Goal: Obtain resource: Obtain resource

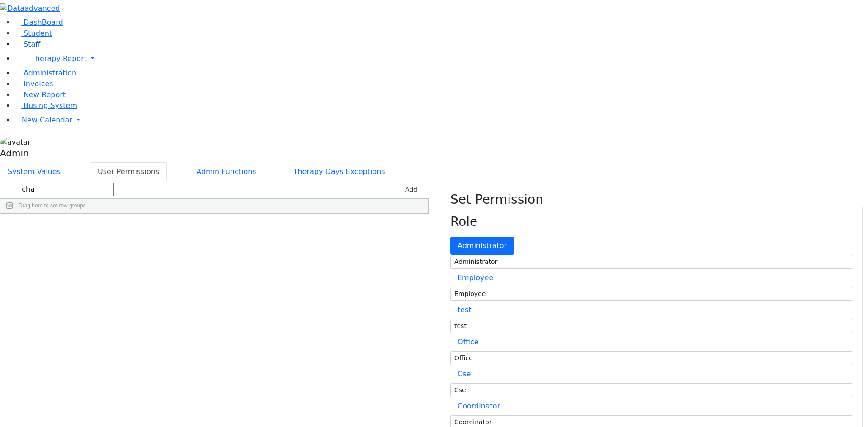
click at [29, 48] on span "Staff" at bounding box center [32, 44] width 17 height 9
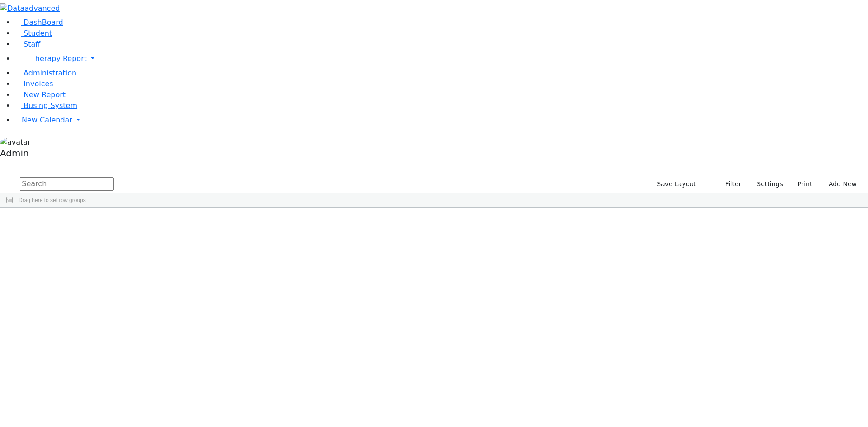
click at [114, 177] on input "text" at bounding box center [67, 184] width 94 height 14
click at [34, 38] on span "Student" at bounding box center [38, 33] width 28 height 9
click at [12, 162] on button "button" at bounding box center [6, 165] width 12 height 6
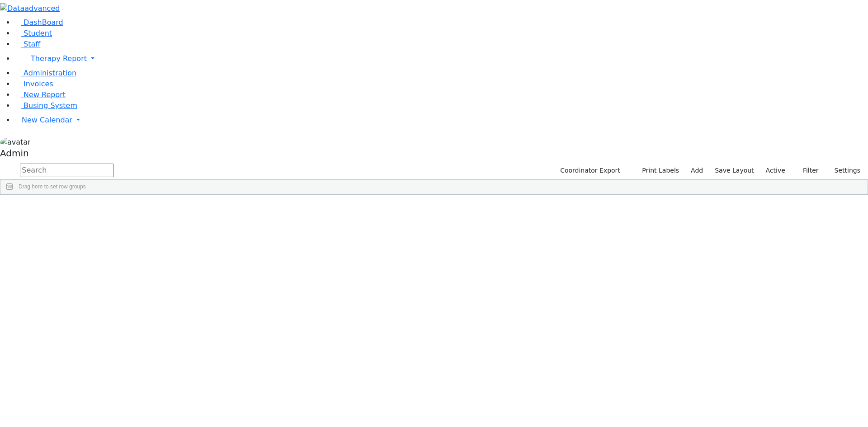
click at [0, 0] on button "button" at bounding box center [0, 0] width 0 height 0
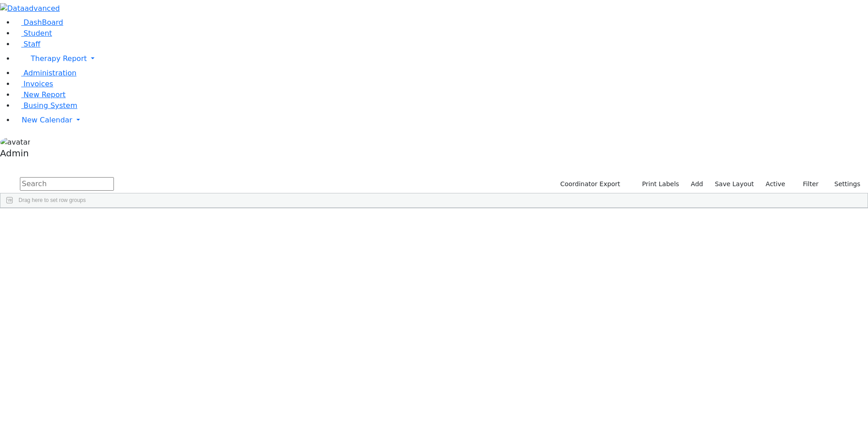
click at [149, 413] on div "Zion" at bounding box center [112, 419] width 74 height 13
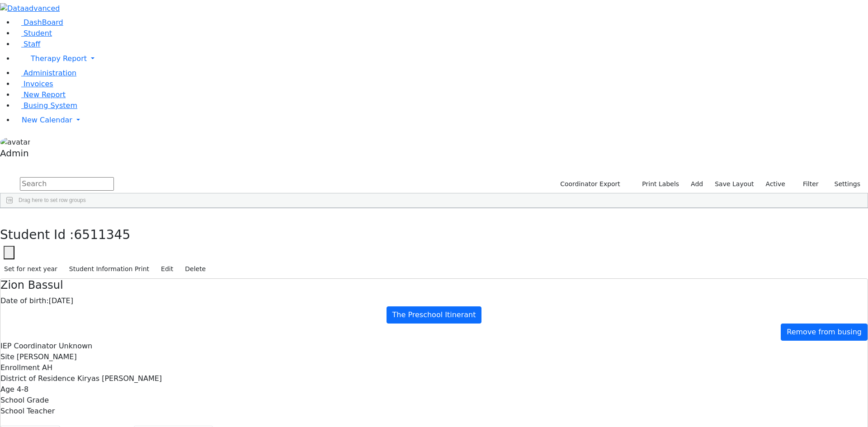
click at [212, 426] on button "Recommendation" at bounding box center [173, 435] width 79 height 19
checkbox input "true"
click at [60, 426] on button "Student info" at bounding box center [30, 435] width 60 height 19
click at [13, 208] on button "button" at bounding box center [6, 217] width 13 height 19
click at [149, 413] on div "Zion" at bounding box center [112, 419] width 74 height 13
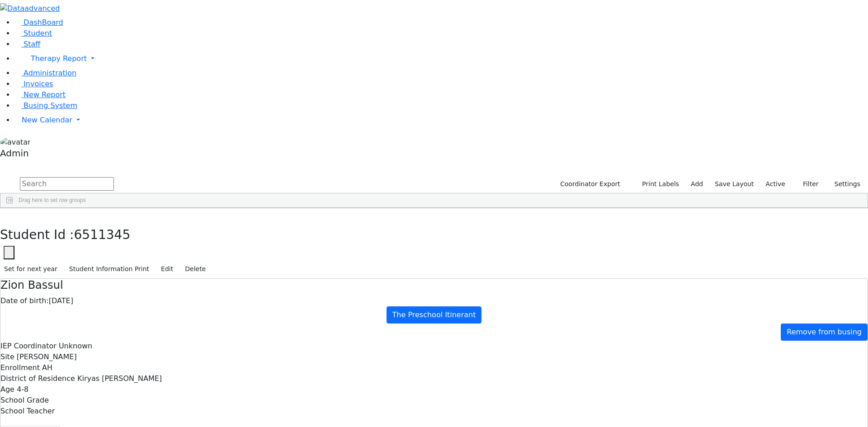
click at [149, 413] on div "Zion" at bounding box center [112, 419] width 74 height 13
click at [213, 426] on button "Recommendation" at bounding box center [173, 435] width 79 height 19
checkbox input "true"
select select "CPSE OT-PT Presscription"
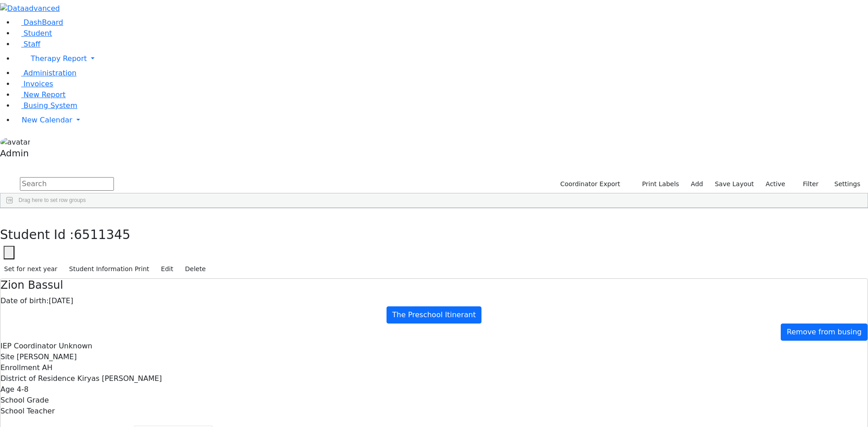
click at [9, 215] on icon "button" at bounding box center [6, 217] width 5 height 5
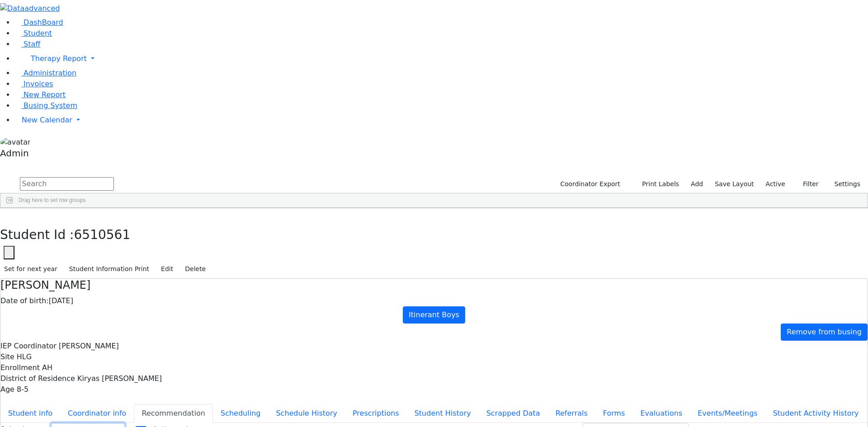
click at [125, 423] on select "Select School YR Summer YR 25 School YR 25-26 Summer YR 25 School YR 24-25 Summ…" at bounding box center [88, 430] width 74 height 14
select select "212"
click at [125, 423] on select "Select School YR Summer YR 25 School YR 25-26 Summer YR 25 School YR 24-25 Summ…" at bounding box center [88, 430] width 74 height 14
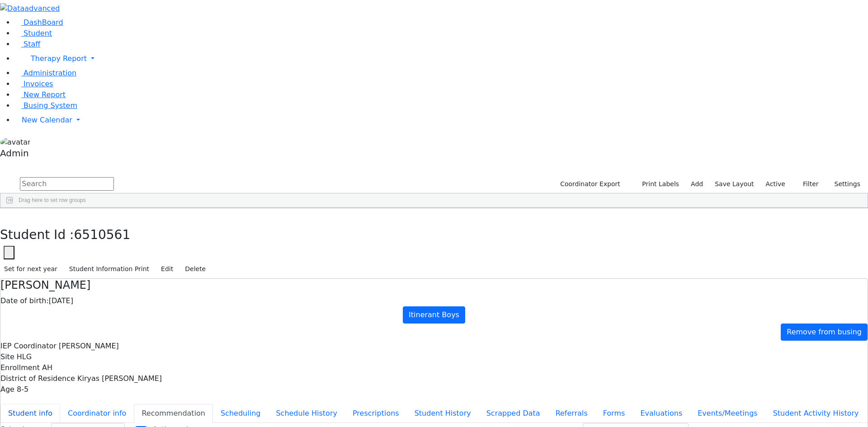
click at [60, 404] on button "Student info" at bounding box center [30, 413] width 60 height 19
click at [9, 215] on icon "button" at bounding box center [6, 217] width 5 height 5
click at [149, 413] on div "Zion" at bounding box center [112, 419] width 74 height 13
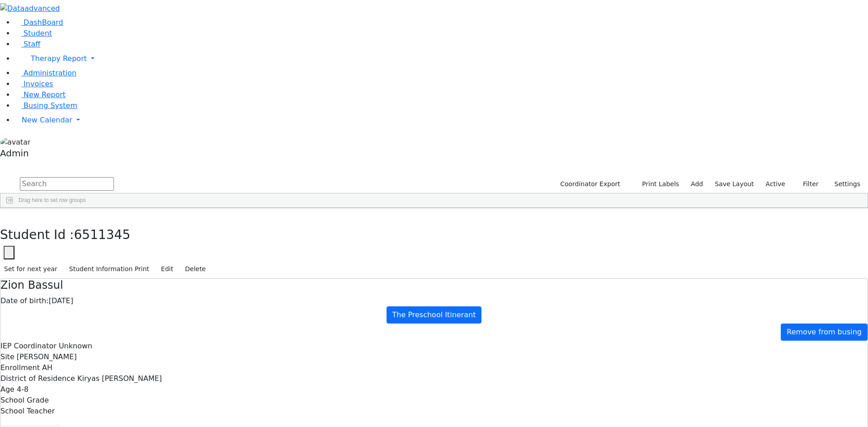
drag, startPoint x: 551, startPoint y: 401, endPoint x: 472, endPoint y: 404, distance: 79.2
copy div "[EMAIL_ADDRESS][DOMAIN_NAME]"
click at [9, 215] on icon "button" at bounding box center [6, 217] width 5 height 5
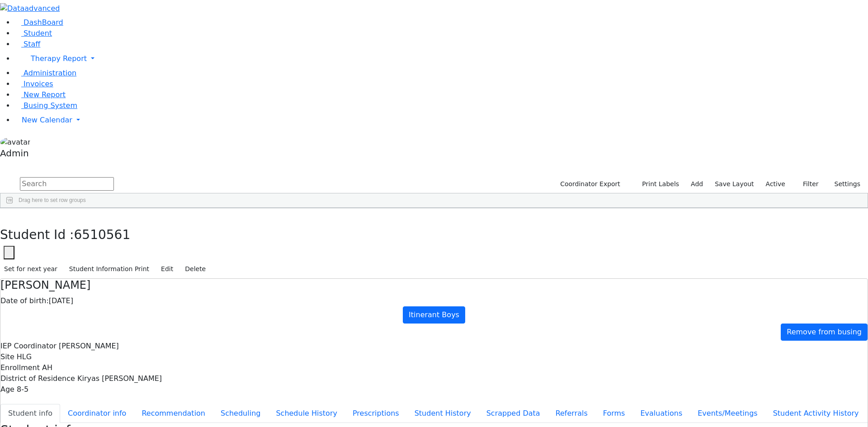
drag, startPoint x: 562, startPoint y: 407, endPoint x: 472, endPoint y: 406, distance: 90.0
copy div "[EMAIL_ADDRESS][DOMAIN_NAME]"
click at [9, 215] on icon "button" at bounding box center [6, 217] width 5 height 5
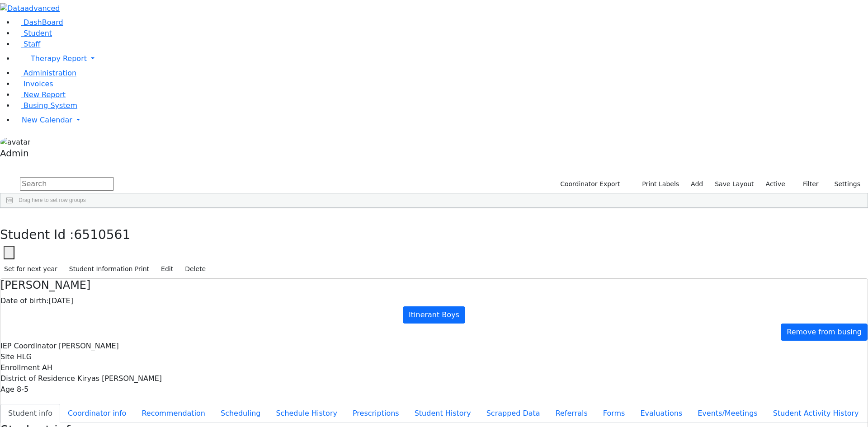
click at [149, 427] on div "[PERSON_NAME]" at bounding box center [112, 435] width 74 height 13
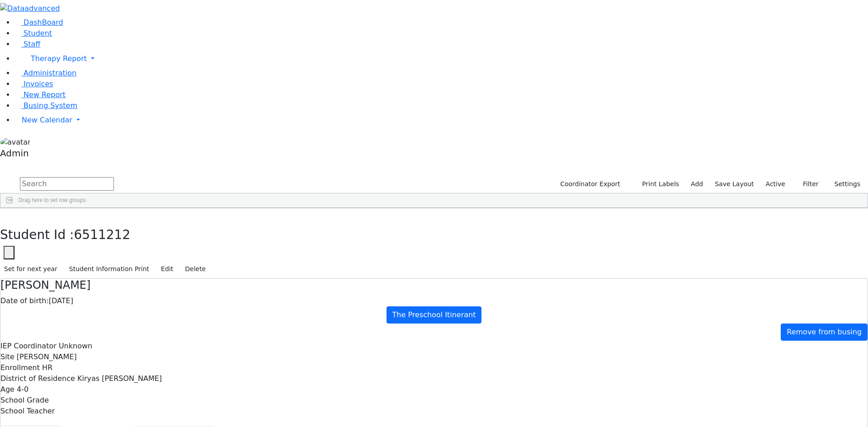
click at [209, 426] on button "Recommendation" at bounding box center [173, 435] width 79 height 19
checkbox input "true"
select select "210"
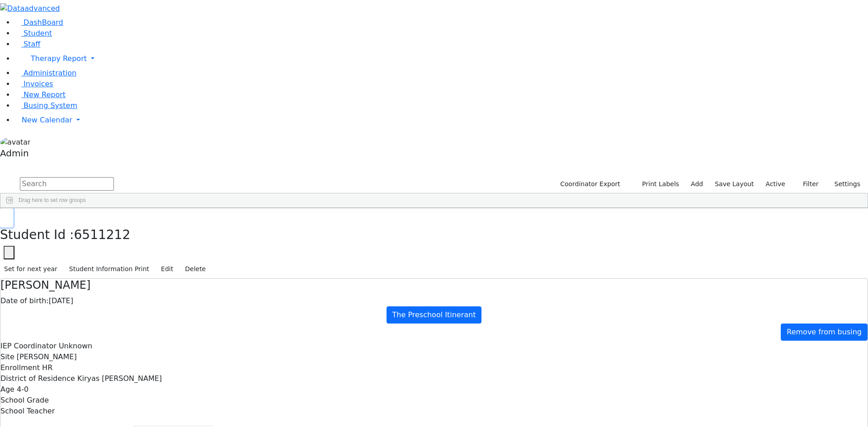
click at [9, 215] on icon "button" at bounding box center [6, 217] width 5 height 5
click at [149, 395] on div "Yenty" at bounding box center [112, 401] width 74 height 13
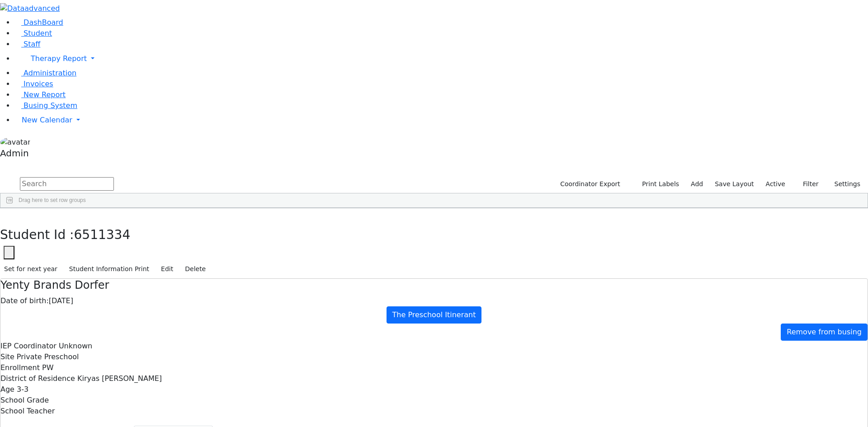
select select "212"
click at [60, 426] on button "Student info" at bounding box center [30, 435] width 60 height 19
click at [9, 215] on icon "button" at bounding box center [6, 217] width 5 height 5
click at [149, 420] on div "Pessy" at bounding box center [112, 426] width 74 height 13
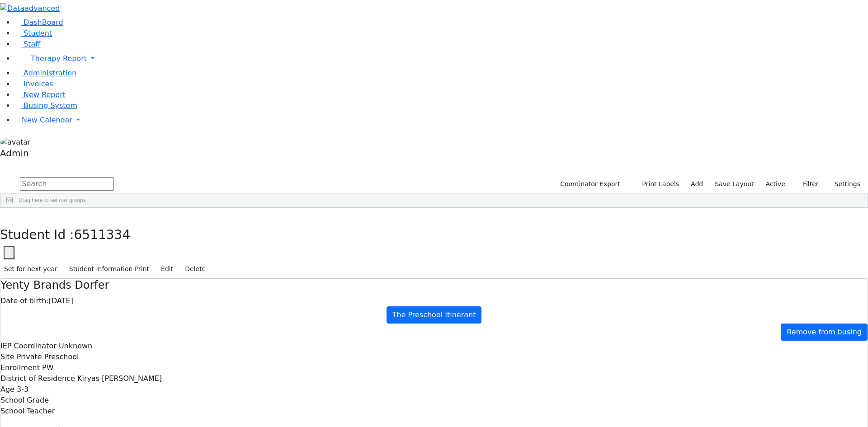
click at [149, 420] on div "Pessy" at bounding box center [112, 426] width 74 height 13
click at [228, 426] on ul "Student info Coordinator info Recommendation Scheduling Schedule History Prescr…" at bounding box center [433, 435] width 867 height 19
click at [213, 426] on button "Recommendation" at bounding box center [173, 435] width 79 height 19
checkbox input "true"
click at [60, 426] on button "Student info" at bounding box center [30, 435] width 60 height 19
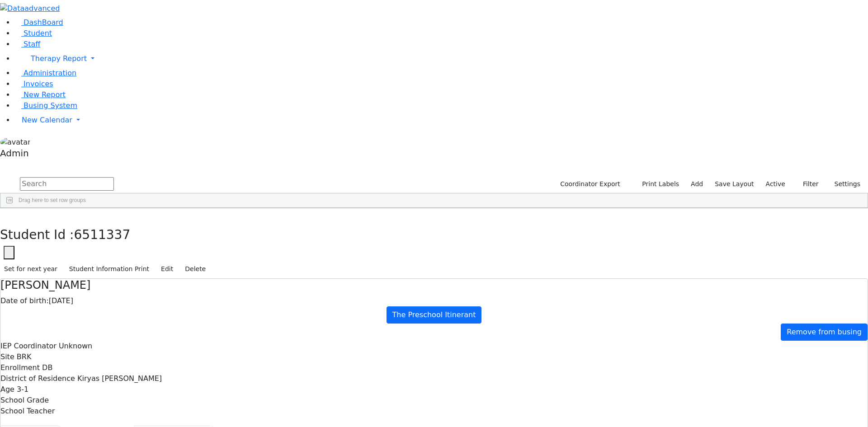
click at [213, 426] on button "Recommendation" at bounding box center [173, 435] width 79 height 19
select select "CPSE OT-PT Presscription"
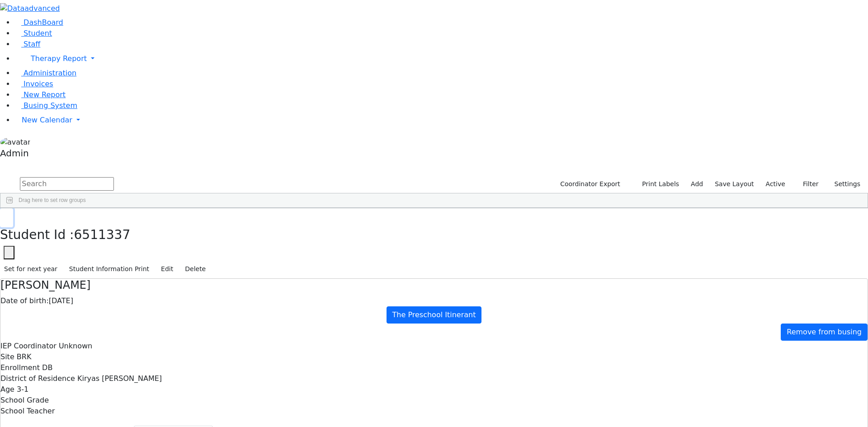
click at [9, 215] on icon "button" at bounding box center [6, 217] width 5 height 5
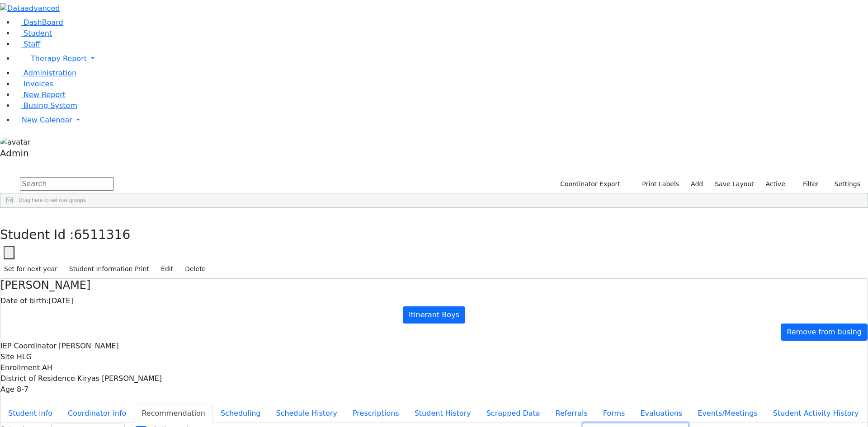
click at [643, 423] on select "Prescription OT/PT/Nursing CPSE OT-PT Presscription Prescription2" at bounding box center [636, 430] width 106 height 14
select select "CPSE OT-PT Presscription"
click at [594, 423] on select "Prescription OT/PT/Nursing CPSE OT-PT Presscription Prescription2" at bounding box center [636, 430] width 106 height 14
click at [703, 423] on button "Download" at bounding box center [715, 430] width 46 height 14
click at [60, 404] on button "Student info" at bounding box center [30, 413] width 60 height 19
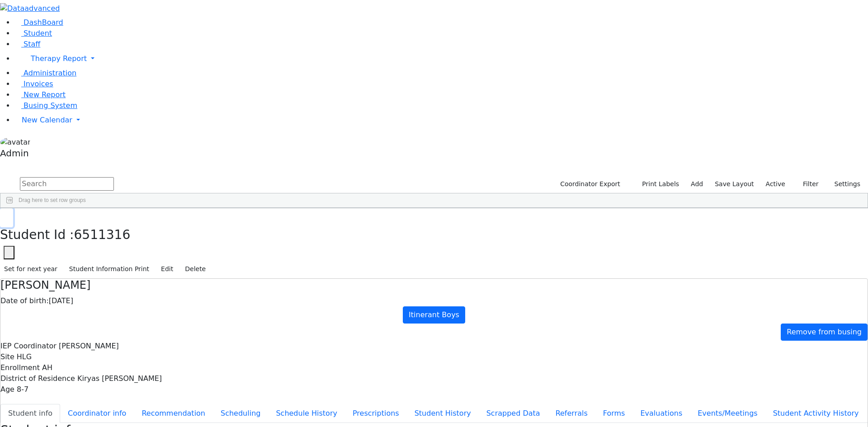
click at [13, 208] on button "button" at bounding box center [6, 217] width 13 height 19
click at [149, 411] on div "[PERSON_NAME]" at bounding box center [112, 417] width 74 height 13
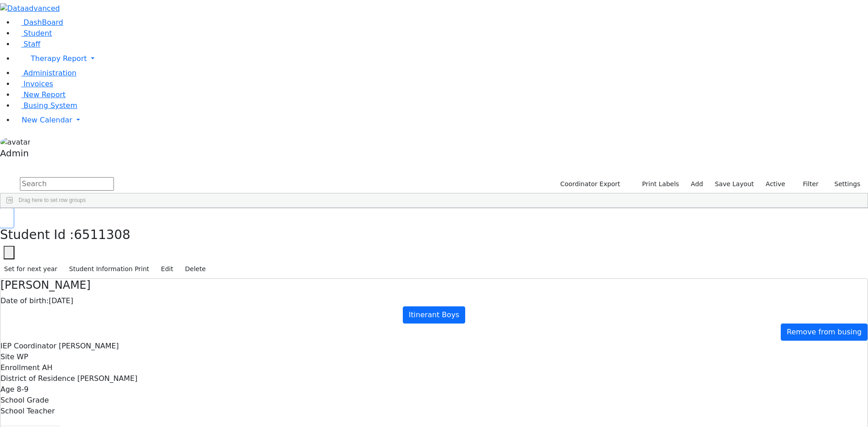
click at [9, 215] on icon "button" at bounding box center [6, 217] width 5 height 5
click at [149, 353] on div "[PERSON_NAME]" at bounding box center [112, 359] width 74 height 13
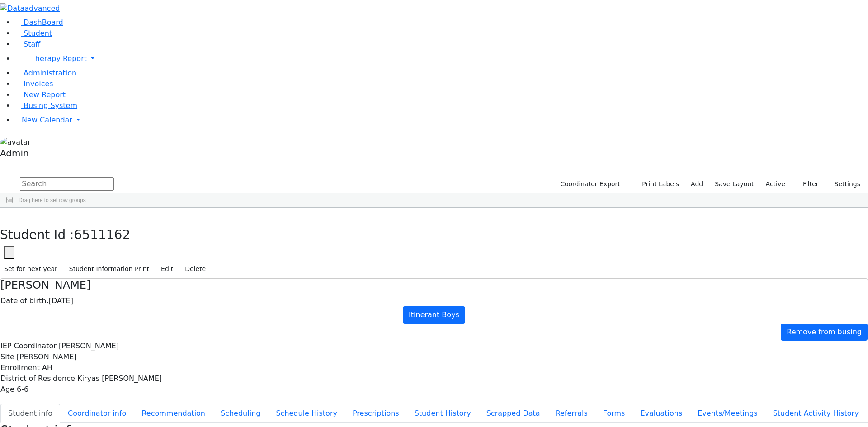
drag, startPoint x: 542, startPoint y: 397, endPoint x: 472, endPoint y: 400, distance: 69.3
copy div "[EMAIL_ADDRESS][DOMAIN_NAME]"
click at [213, 404] on button "Scheduling" at bounding box center [240, 413] width 55 height 19
click at [125, 423] on select "Select School YR Summer YR 25 School YR 25-26 Summer YR 25 School YR 24-25 Summ…" at bounding box center [88, 430] width 74 height 14
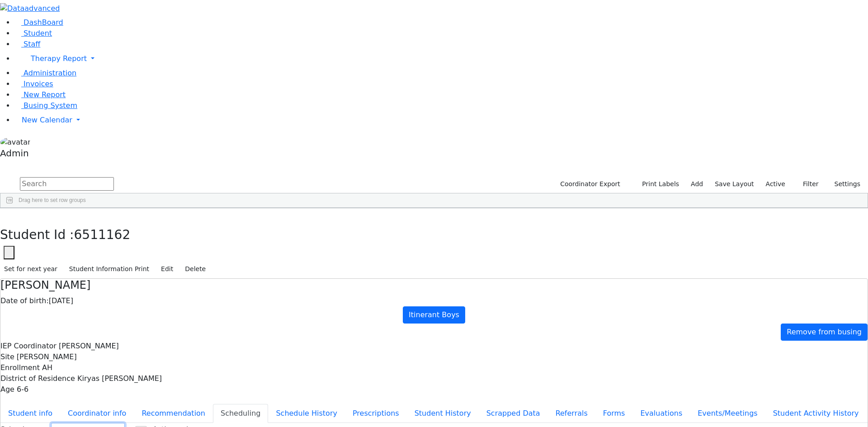
click at [125, 423] on select "Select School YR Summer YR 25 School YR 25-26 Summer YR 25 School YR 24-25 Summ…" at bounding box center [88, 430] width 74 height 14
select select "212"
click at [125, 423] on select "Select School YR Summer YR 25 School YR 25-26 Summer YR 25 School YR 24-25 Summ…" at bounding box center [88, 430] width 74 height 14
click at [213, 404] on button "Recommendation" at bounding box center [173, 413] width 79 height 19
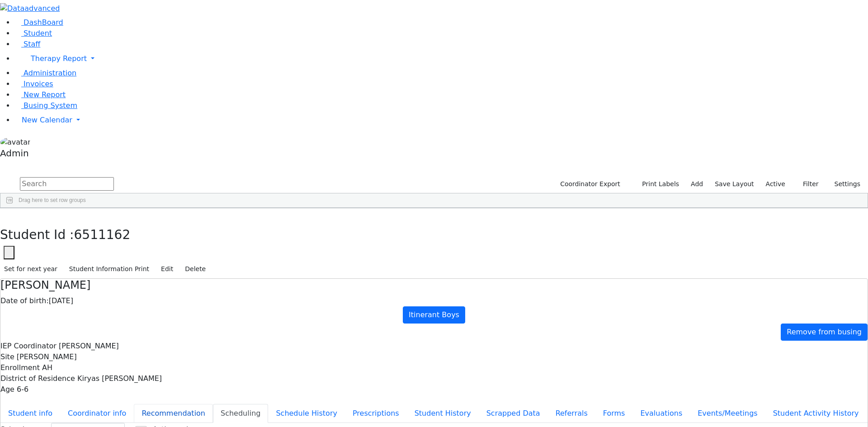
checkbox input "true"
drag, startPoint x: 175, startPoint y: 10, endPoint x: 183, endPoint y: 26, distance: 17.8
click at [9, 215] on icon "button" at bounding box center [6, 217] width 5 height 5
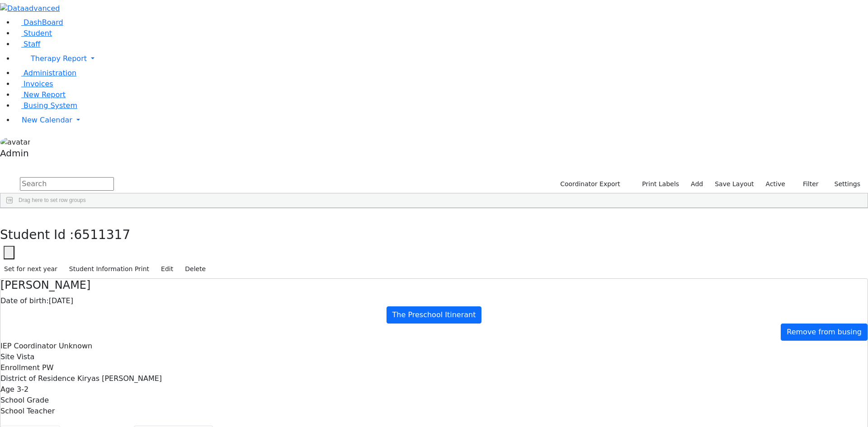
click at [60, 426] on button "Student info" at bounding box center [30, 435] width 60 height 19
click at [213, 426] on button "Recommendation" at bounding box center [173, 435] width 79 height 19
select select "CPSE OT-PT Presscription"
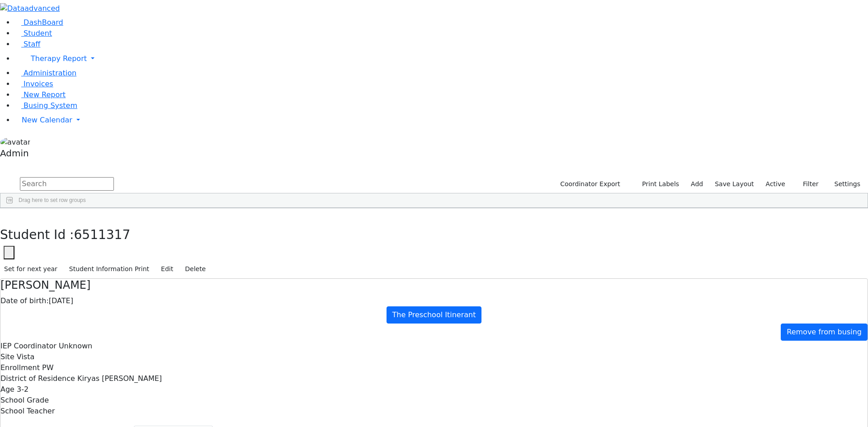
click at [60, 426] on button "Student info" at bounding box center [30, 435] width 60 height 19
drag, startPoint x: 473, startPoint y: 364, endPoint x: 544, endPoint y: 366, distance: 71.0
copy div "[EMAIL_ADDRESS][DOMAIN_NAME]"
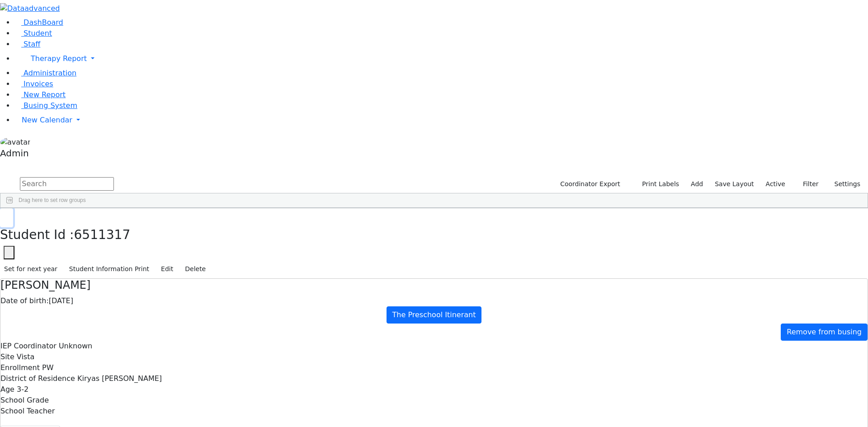
click at [13, 208] on button "button" at bounding box center [6, 217] width 13 height 19
click at [149, 252] on div "[PERSON_NAME]" at bounding box center [112, 258] width 74 height 13
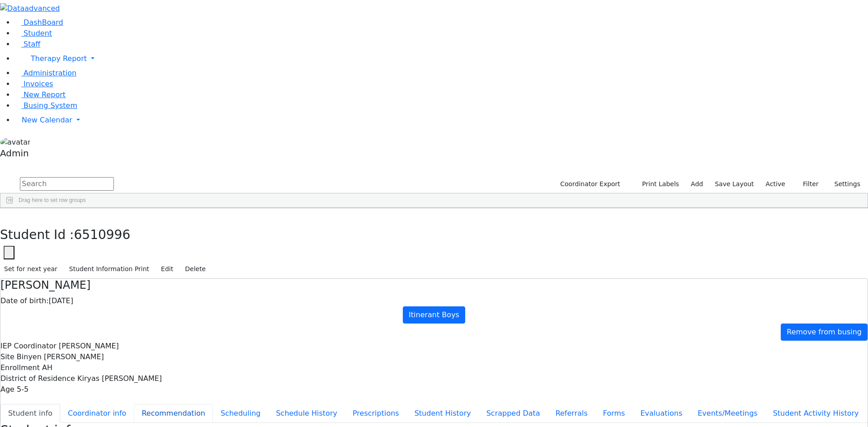
click at [213, 404] on button "Recommendation" at bounding box center [173, 413] width 79 height 19
checkbox input "true"
click at [60, 404] on button "Student info" at bounding box center [30, 413] width 60 height 19
click at [13, 208] on button "button" at bounding box center [6, 217] width 13 height 19
click at [149, 264] on div "[PERSON_NAME]" at bounding box center [112, 270] width 74 height 13
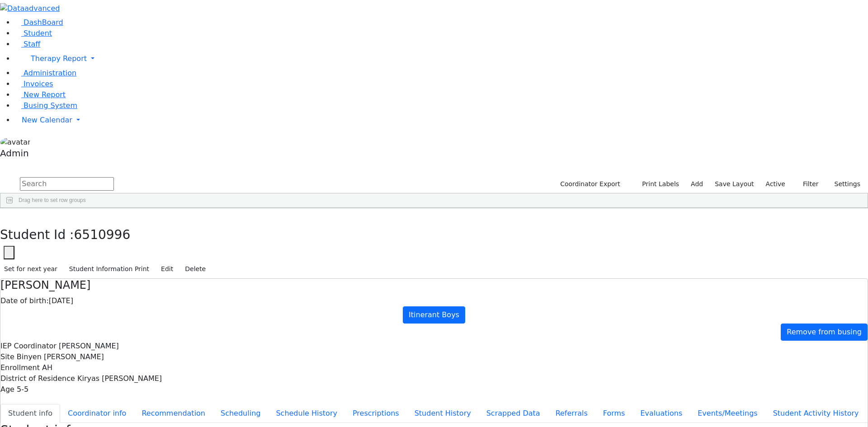
click at [149, 264] on div "[PERSON_NAME]" at bounding box center [112, 270] width 74 height 13
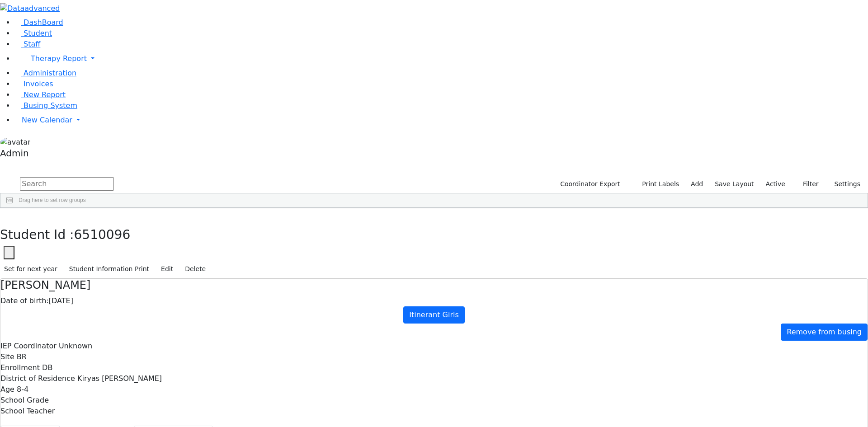
click at [202, 426] on button "Recommendation" at bounding box center [173, 435] width 79 height 19
checkbox input "true"
click at [60, 426] on button "Student info" at bounding box center [30, 435] width 60 height 19
click at [4, 215] on use "button" at bounding box center [4, 215] width 0 height 0
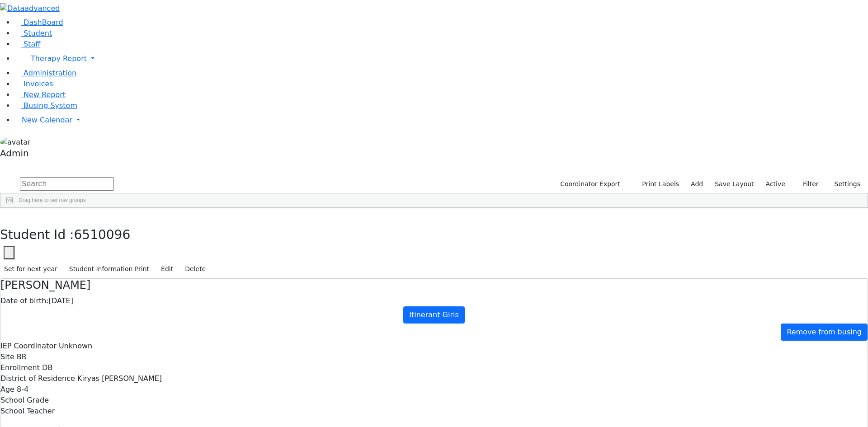
click at [9, 215] on icon "button" at bounding box center [6, 217] width 5 height 5
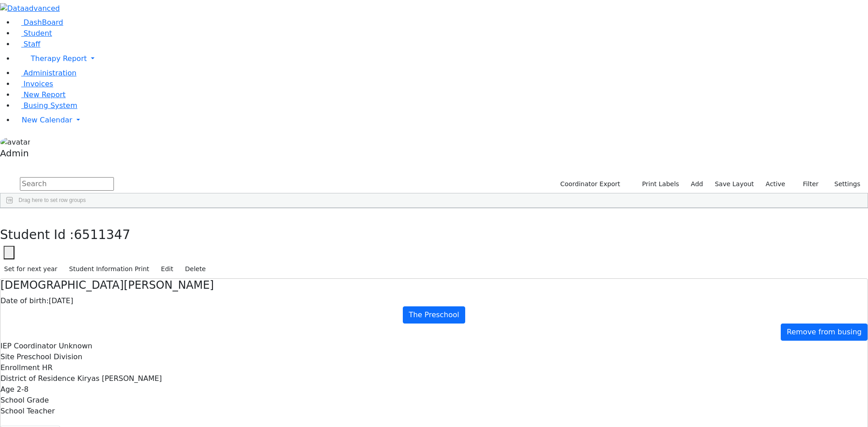
click at [149, 397] on div "[PERSON_NAME]" at bounding box center [112, 403] width 74 height 13
click at [213, 426] on button "Recommendation" at bounding box center [173, 435] width 79 height 19
checkbox input "true"
click at [60, 426] on button "Student info" at bounding box center [30, 435] width 60 height 19
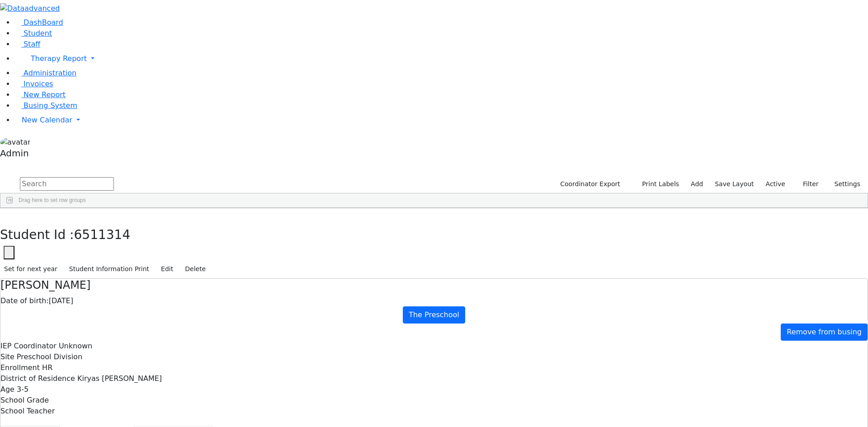
click at [213, 426] on button "Recommendation" at bounding box center [173, 435] width 79 height 19
click at [9, 215] on icon "button" at bounding box center [6, 217] width 5 height 5
click at [149, 397] on div "[PERSON_NAME]" at bounding box center [112, 403] width 74 height 13
click at [60, 426] on button "Student info" at bounding box center [30, 435] width 60 height 19
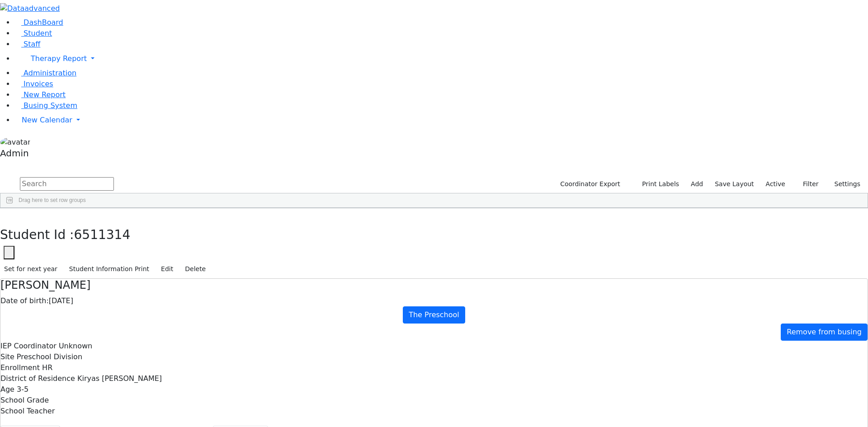
click at [213, 426] on button "Scheduling" at bounding box center [240, 435] width 55 height 19
click at [134, 426] on button "Coordinator info" at bounding box center [97, 435] width 74 height 19
click at [60, 426] on button "Student info" at bounding box center [30, 435] width 60 height 19
click at [213, 426] on button "Recommendation" at bounding box center [173, 435] width 79 height 19
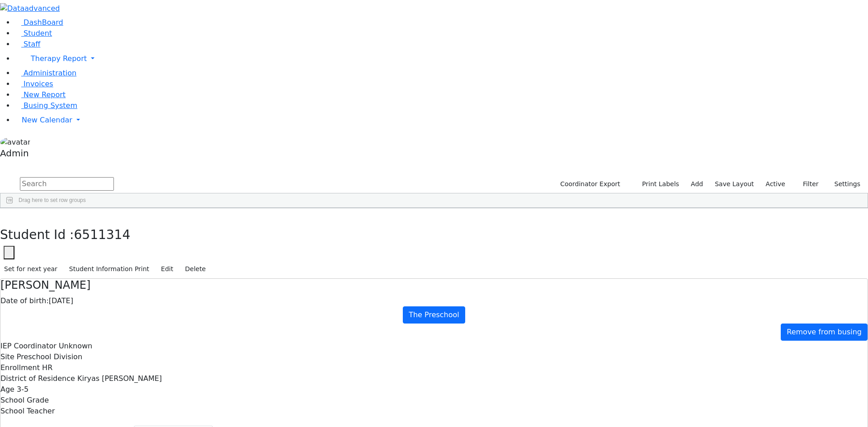
select select "CPSE OT-PT Presscription"
click at [60, 426] on button "Student info" at bounding box center [30, 435] width 60 height 19
drag, startPoint x: 473, startPoint y: 366, endPoint x: 555, endPoint y: 368, distance: 81.9
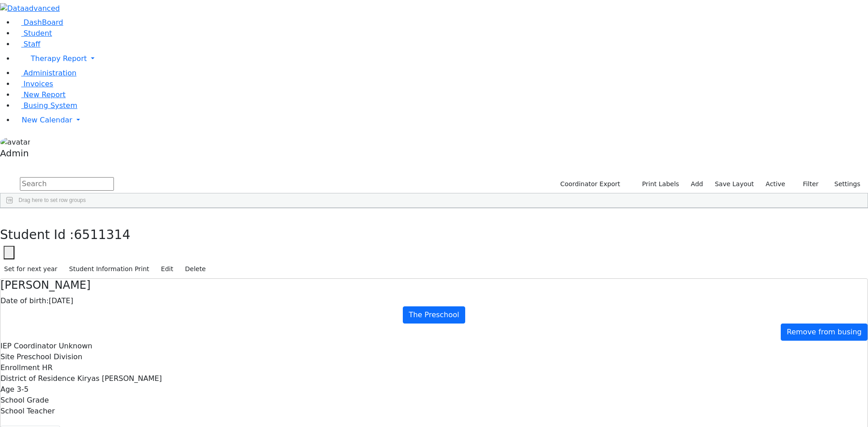
copy div "[EMAIL_ADDRESS][DOMAIN_NAME]"
click at [9, 215] on icon "button" at bounding box center [6, 217] width 5 height 5
click at [149, 418] on div "[PERSON_NAME]" at bounding box center [112, 424] width 74 height 13
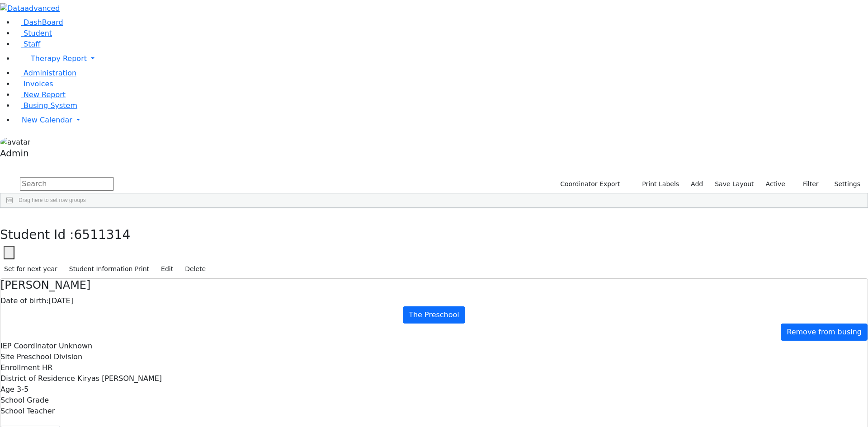
click at [149, 418] on div "[PERSON_NAME]" at bounding box center [112, 424] width 74 height 13
click at [213, 426] on button "Recommendation" at bounding box center [173, 435] width 79 height 19
checkbox input "true"
click at [60, 426] on button "Student info" at bounding box center [30, 435] width 60 height 19
click at [13, 208] on button "button" at bounding box center [6, 217] width 13 height 19
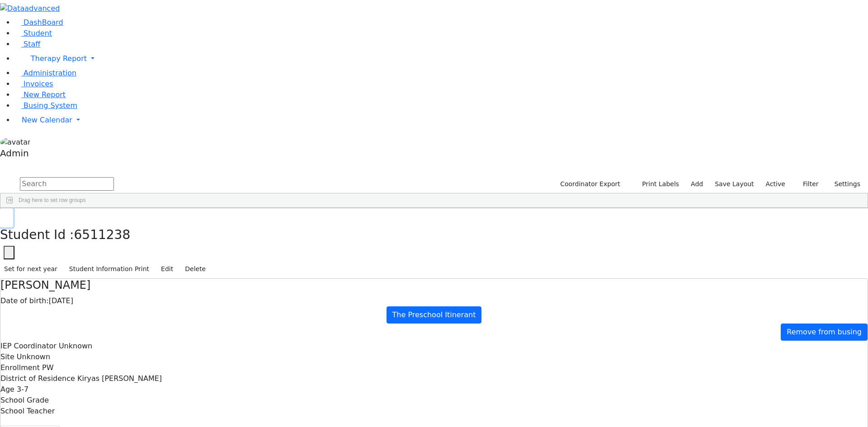
scroll to position [2713, 0]
click at [213, 426] on button "Recommendation" at bounding box center [173, 435] width 79 height 19
checkbox input "true"
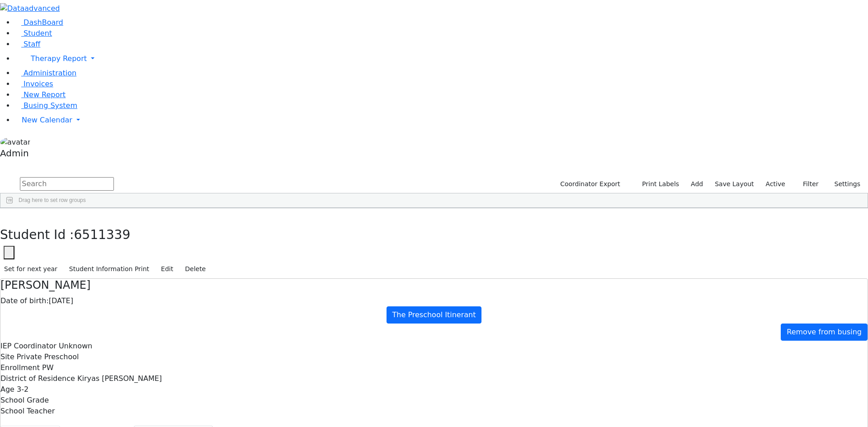
click at [60, 426] on button "Student info" at bounding box center [30, 435] width 60 height 19
click at [214, 426] on button "Scheduling" at bounding box center [240, 435] width 55 height 19
click at [213, 426] on button "Recommendation" at bounding box center [173, 435] width 79 height 19
click at [60, 426] on button "Student info" at bounding box center [30, 435] width 60 height 19
click at [213, 426] on button "Recommendation" at bounding box center [173, 435] width 79 height 19
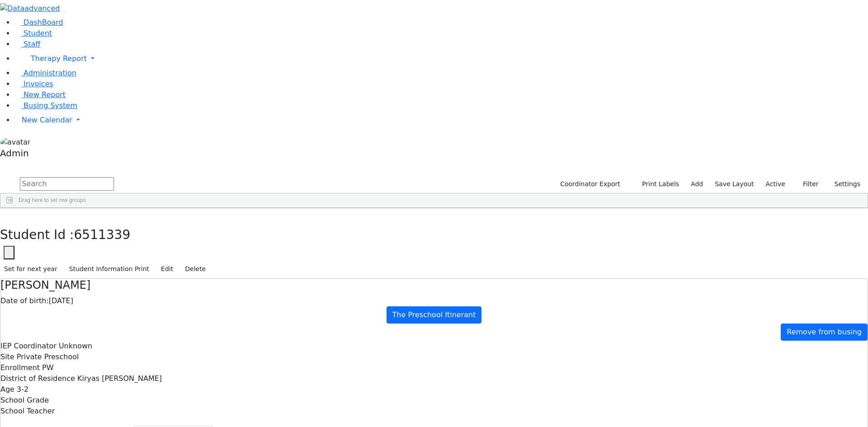
select select "CPSE OT-PT Presscription"
click at [9, 215] on icon "button" at bounding box center [6, 217] width 5 height 5
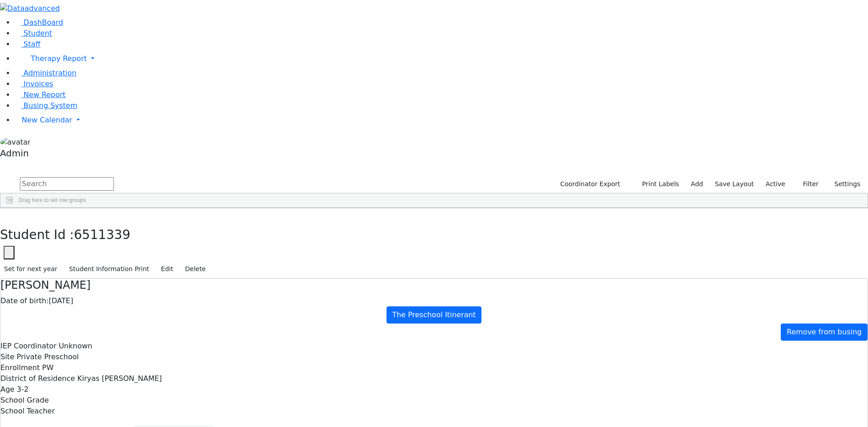
click at [149, 283] on div "[PERSON_NAME]" at bounding box center [112, 289] width 74 height 13
select select "CPSE OT-PT Presscription"
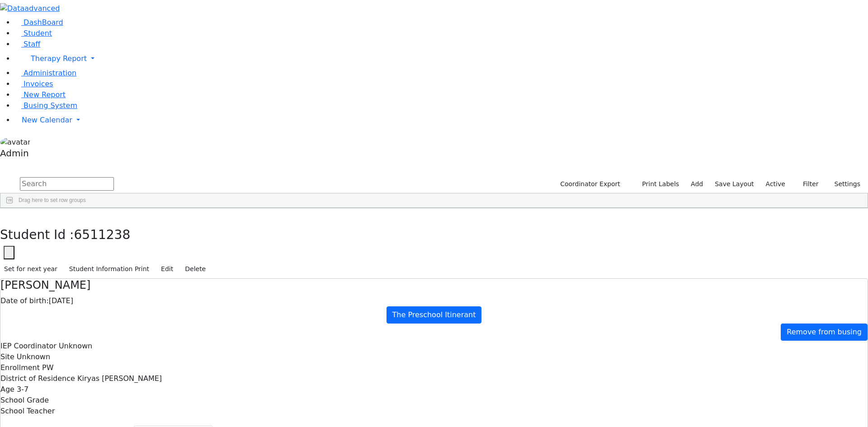
click at [9, 215] on icon "button" at bounding box center [6, 217] width 5 height 5
click at [149, 353] on div "[PERSON_NAME]" at bounding box center [112, 359] width 74 height 13
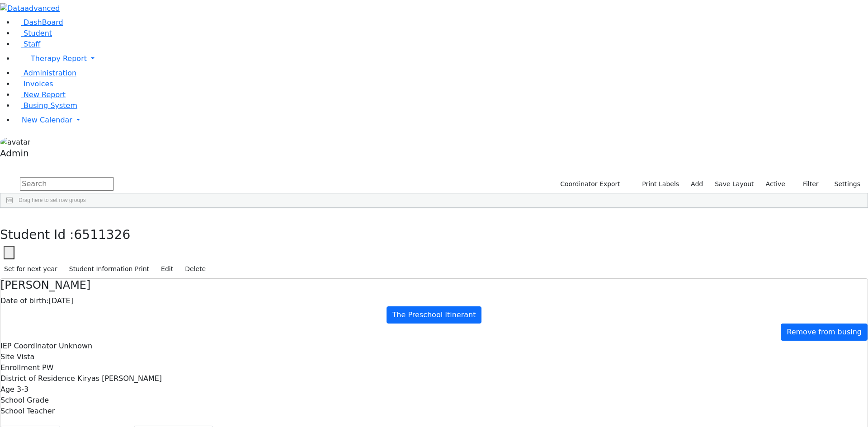
click at [60, 426] on button "Student info" at bounding box center [30, 435] width 60 height 19
click at [9, 215] on icon "button" at bounding box center [6, 217] width 5 height 5
click at [149, 378] on div "Tziporah" at bounding box center [112, 384] width 74 height 13
click at [13, 208] on button "button" at bounding box center [6, 217] width 13 height 19
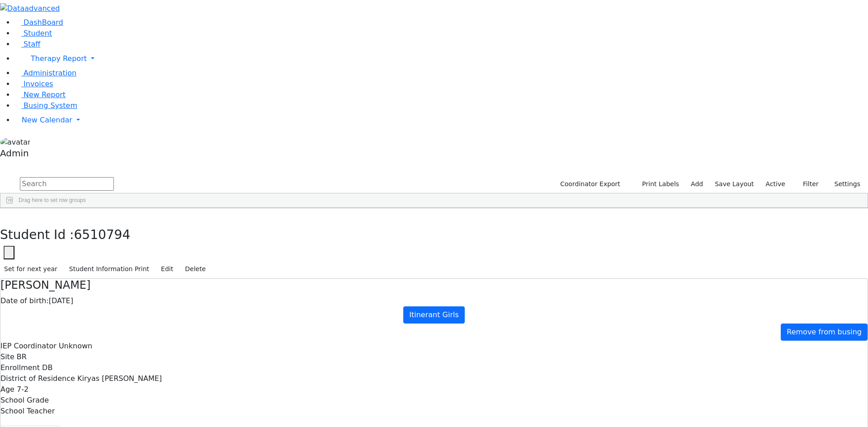
click at [114, 177] on input "text" at bounding box center [67, 184] width 94 height 14
click at [149, 248] on div "[PERSON_NAME]" at bounding box center [112, 254] width 74 height 13
click at [213, 426] on button "Scheduling" at bounding box center [240, 435] width 55 height 19
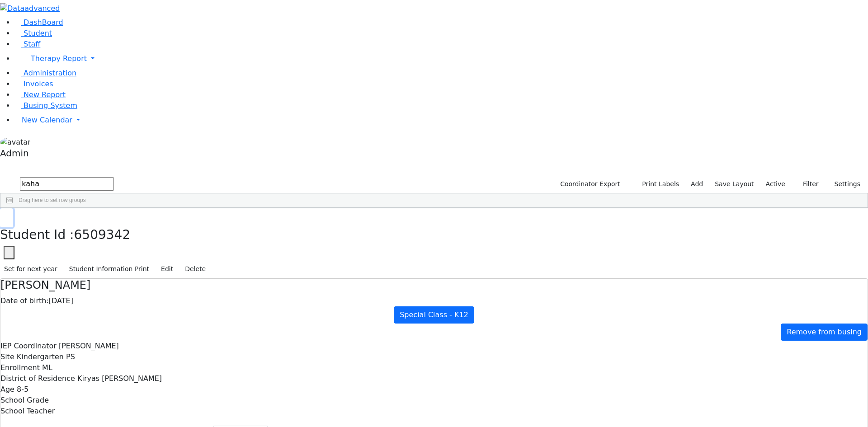
click at [13, 208] on button "button" at bounding box center [6, 217] width 13 height 19
click at [114, 177] on input "kaha" at bounding box center [67, 184] width 94 height 14
type input "k"
type input "[PERSON_NAME]"
click at [148, 375] on div "[PERSON_NAME]" at bounding box center [110, 381] width 75 height 13
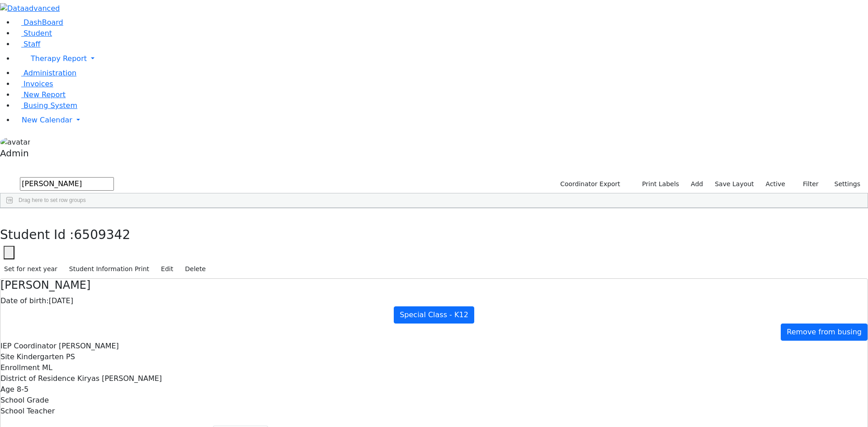
click at [148, 375] on div "[PERSON_NAME]" at bounding box center [110, 381] width 75 height 13
click at [213, 426] on button "Recommendation" at bounding box center [173, 435] width 79 height 19
checkbox input "true"
click at [13, 208] on button "button" at bounding box center [6, 217] width 13 height 19
drag, startPoint x: 165, startPoint y: 38, endPoint x: 79, endPoint y: 35, distance: 86.9
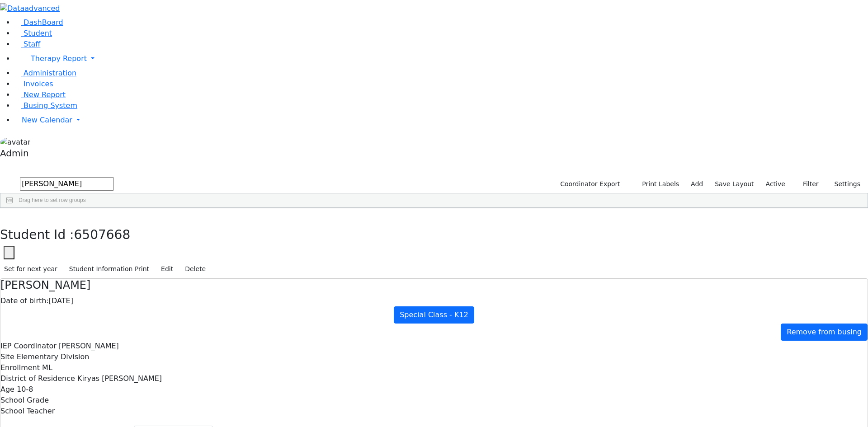
click at [79, 35] on div "DashBoard Student Staff Therapy Report Student Old Calendar Report Admin" at bounding box center [434, 277] width 868 height 554
click at [148, 223] on div "[PERSON_NAME]" at bounding box center [110, 229] width 75 height 13
click at [213, 426] on button "Scheduling" at bounding box center [240, 435] width 55 height 19
click at [205, 426] on button "Recommendation" at bounding box center [173, 435] width 79 height 19
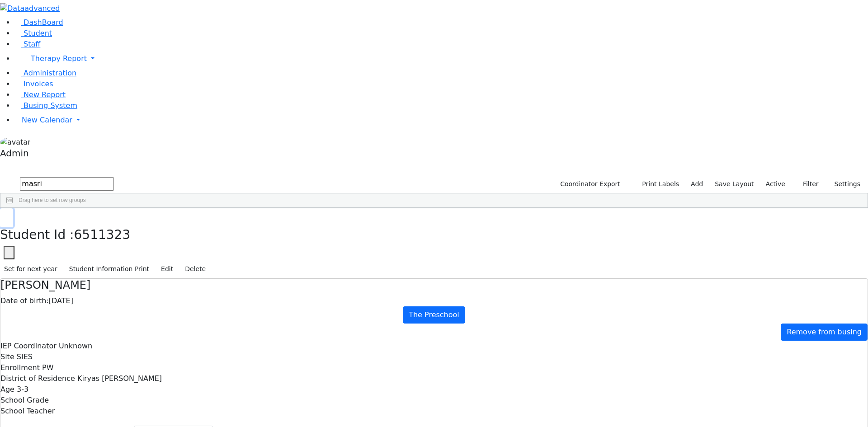
click at [9, 215] on icon "button" at bounding box center [6, 217] width 5 height 5
drag, startPoint x: 157, startPoint y: 38, endPoint x: 83, endPoint y: 38, distance: 74.1
click at [83, 38] on div "DashBoard Student Staff Therapy Report Student Old Calendar Report Admin" at bounding box center [434, 277] width 868 height 554
type input "sp"
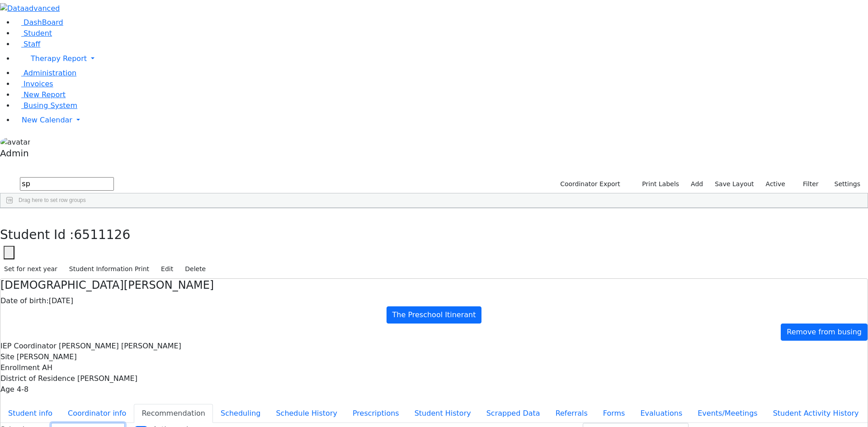
click at [125, 423] on select "Select School YR Summer YR 25 School YR 25-26 Summer YR 25 School YR 24-25 Summ…" at bounding box center [88, 430] width 74 height 14
select select "212"
click at [125, 423] on select "Select School YR Summer YR 25 School YR 25-26 Summer YR 25 School YR 24-25 Summ…" at bounding box center [88, 430] width 74 height 14
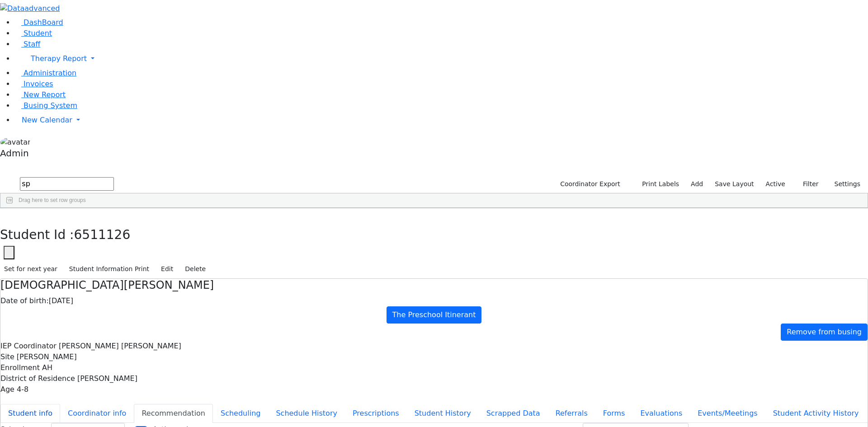
click at [60, 404] on button "Student info" at bounding box center [30, 413] width 60 height 19
click at [213, 404] on button "Recommendation" at bounding box center [173, 413] width 79 height 19
click at [213, 404] on button "Scheduling" at bounding box center [240, 413] width 55 height 19
click at [60, 404] on button "Student info" at bounding box center [30, 413] width 60 height 19
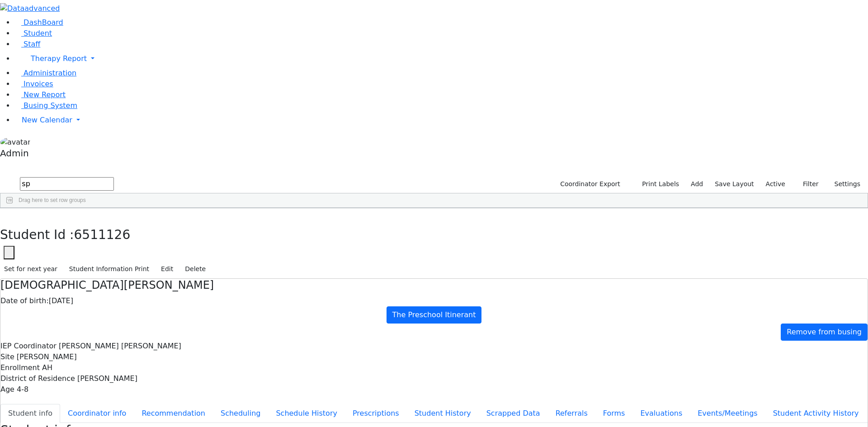
drag, startPoint x: 576, startPoint y: 324, endPoint x: 477, endPoint y: 331, distance: 99.8
copy span "[PERSON_NAME][EMAIL_ADDRESS][PERSON_NAME][DOMAIN_NAME]"
click at [213, 404] on button "Recommendation" at bounding box center [173, 413] width 79 height 19
click at [641, 423] on select "Prescription OT/PT/Nursing CPSE OT-PT Presscription Prescription2" at bounding box center [636, 430] width 106 height 14
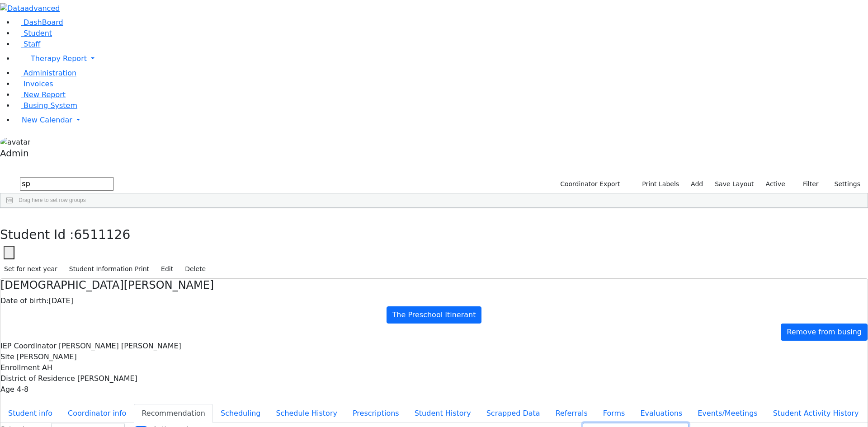
select select "CPSE OT-PT Presscription"
click at [594, 423] on select "Prescription OT/PT/Nursing CPSE OT-PT Presscription Prescription2" at bounding box center [636, 430] width 106 height 14
click at [700, 423] on button "Download" at bounding box center [715, 430] width 46 height 14
